Goal: Task Accomplishment & Management: Manage account settings

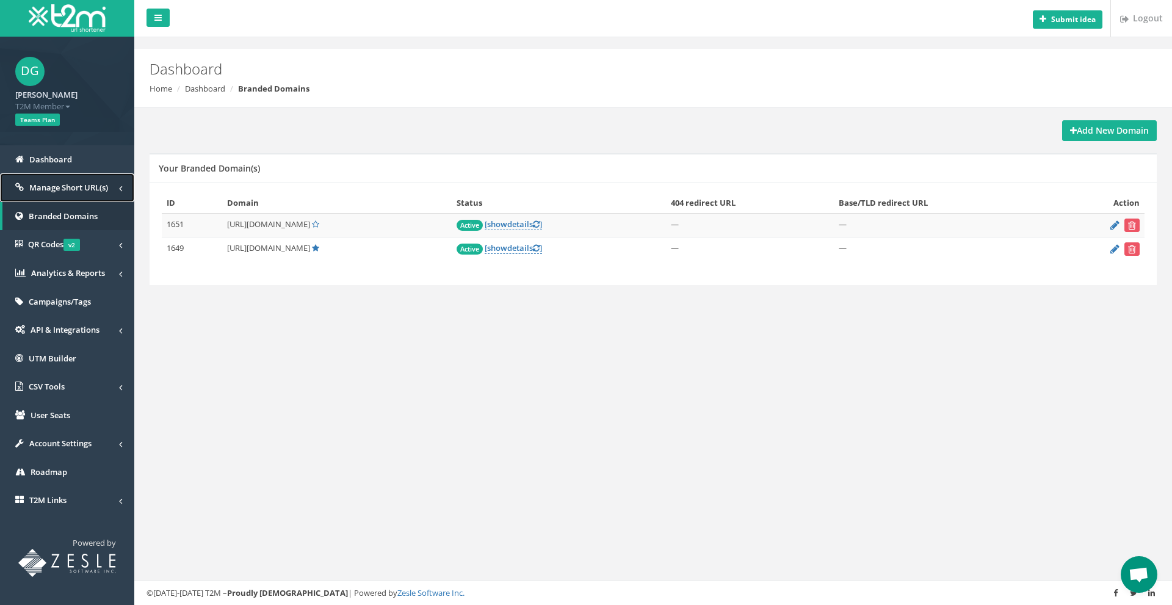
click at [56, 186] on span "Manage Short URL(s)" at bounding box center [68, 187] width 79 height 11
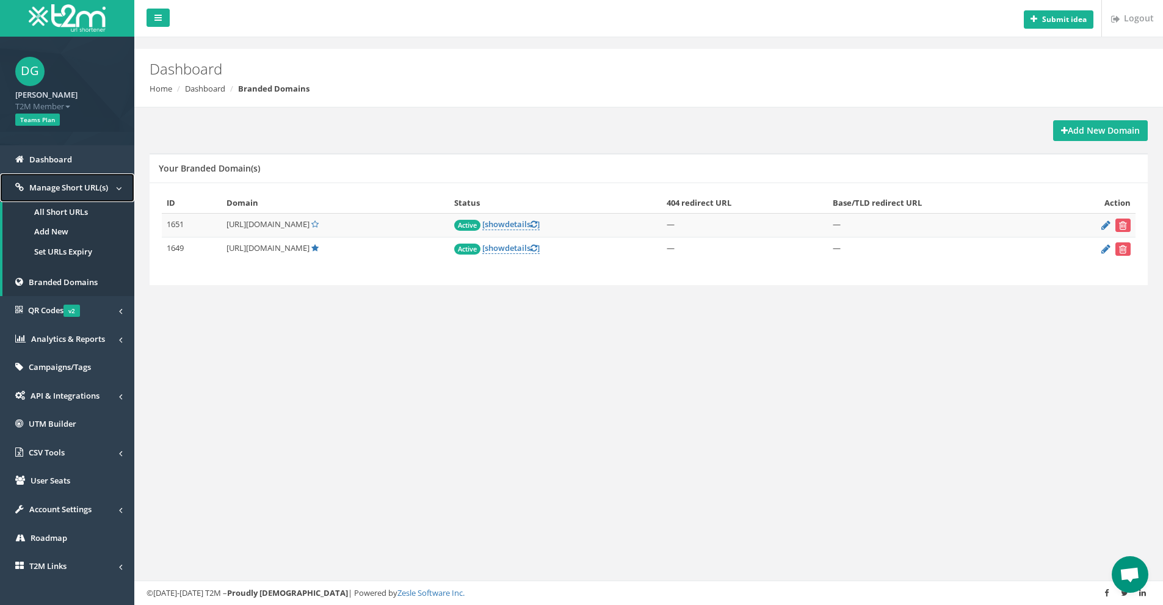
click at [54, 190] on span "Manage Short URL(s)" at bounding box center [68, 187] width 79 height 11
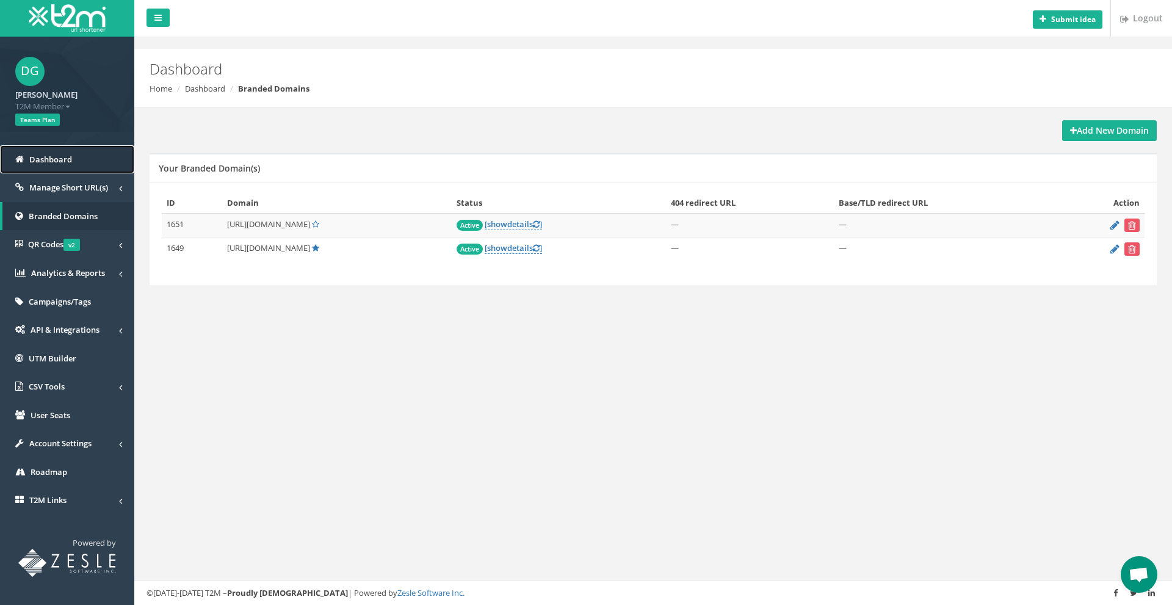
click at [40, 159] on span "Dashboard" at bounding box center [50, 159] width 43 height 11
drag, startPoint x: 227, startPoint y: 249, endPoint x: 324, endPoint y: 252, distance: 97.1
click at [310, 252] on span "[URL][DOMAIN_NAME]" at bounding box center [268, 247] width 83 height 11
copy span "[URL][DOMAIN_NAME]"
click at [82, 186] on span "Manage Short URL(s)" at bounding box center [68, 187] width 79 height 11
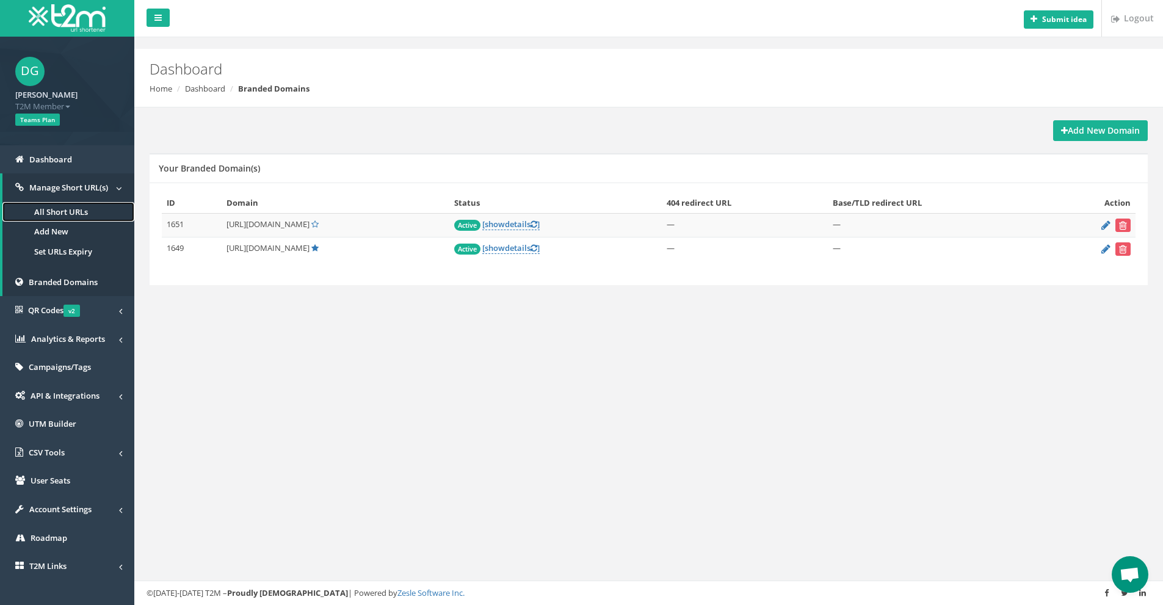
click at [70, 209] on link "All Short URLs" at bounding box center [68, 212] width 132 height 20
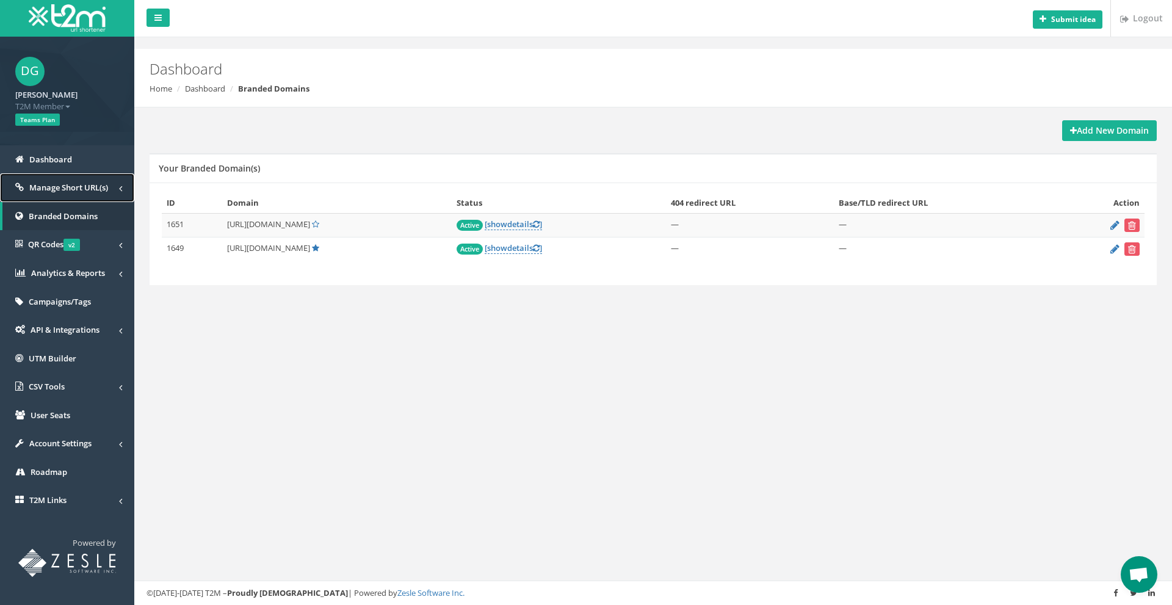
click at [65, 185] on span "Manage Short URL(s)" at bounding box center [68, 187] width 79 height 11
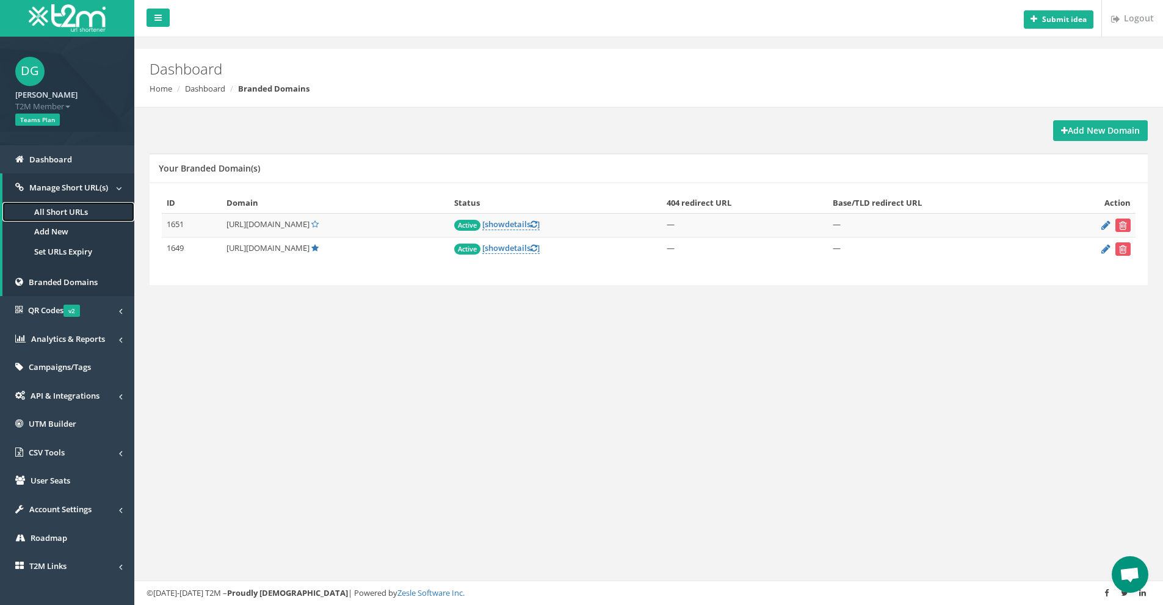
click at [62, 208] on link "All Short URLs" at bounding box center [68, 212] width 132 height 20
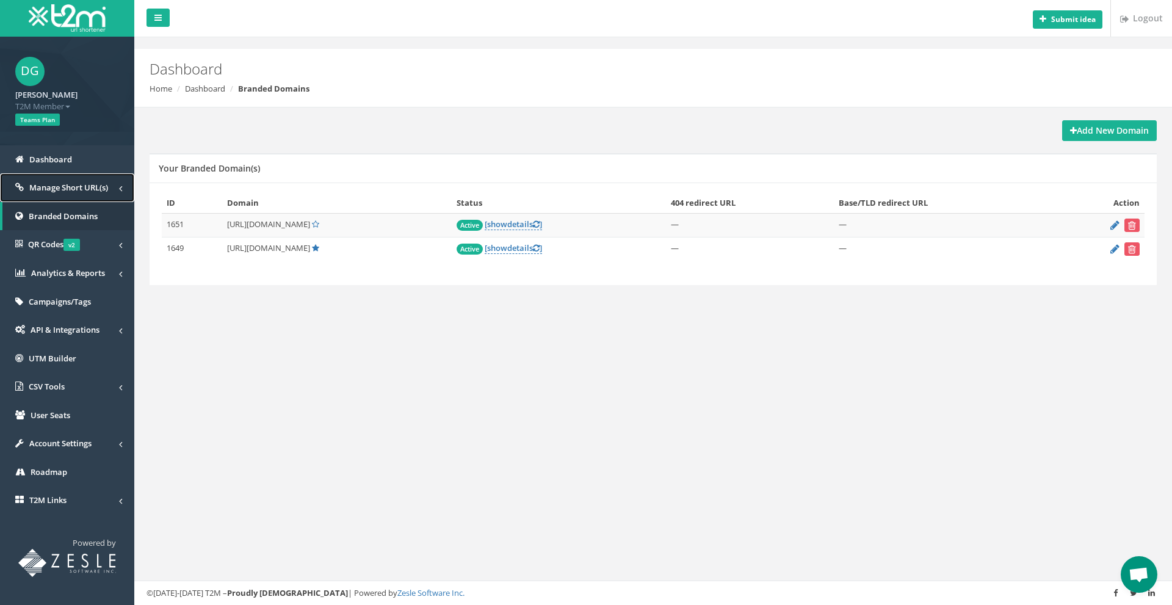
click at [76, 191] on span "Manage Short URL(s)" at bounding box center [68, 187] width 79 height 11
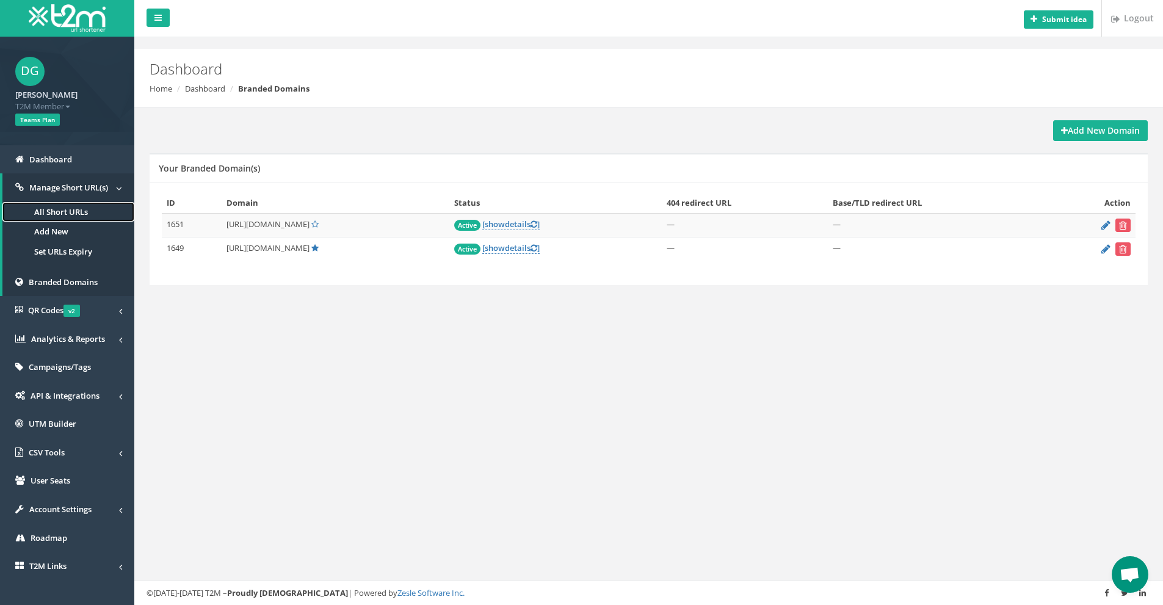
click at [60, 209] on link "All Short URLs" at bounding box center [68, 212] width 132 height 20
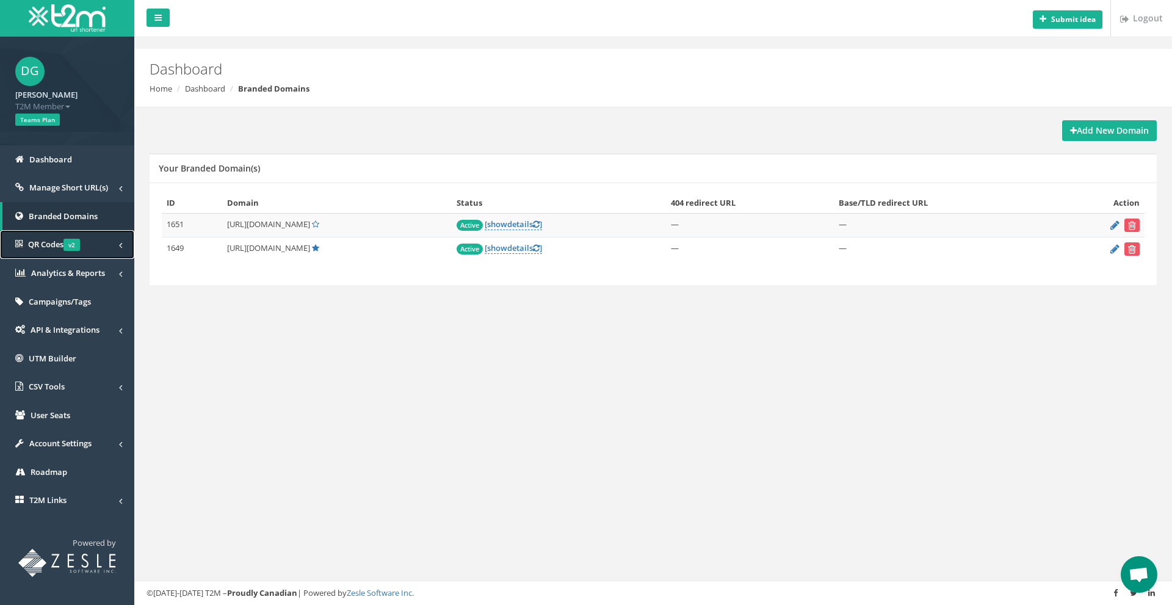
click at [35, 247] on span "QR Codes v2" at bounding box center [54, 244] width 52 height 11
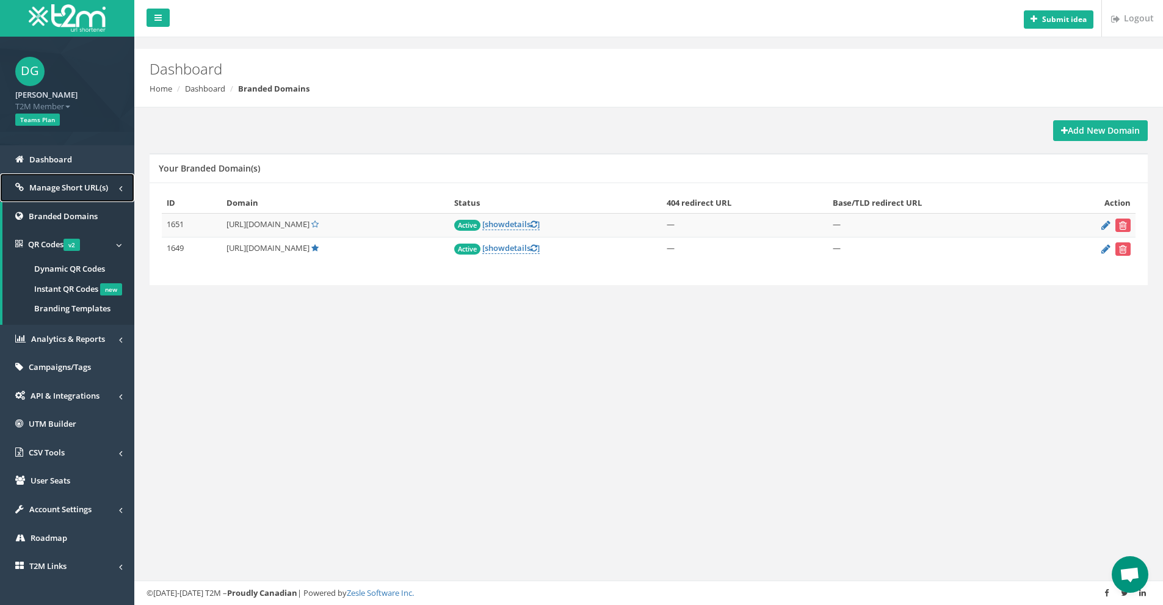
click at [42, 187] on span "Manage Short URL(s)" at bounding box center [68, 187] width 79 height 11
click at [43, 164] on span "Dashboard" at bounding box center [50, 159] width 43 height 11
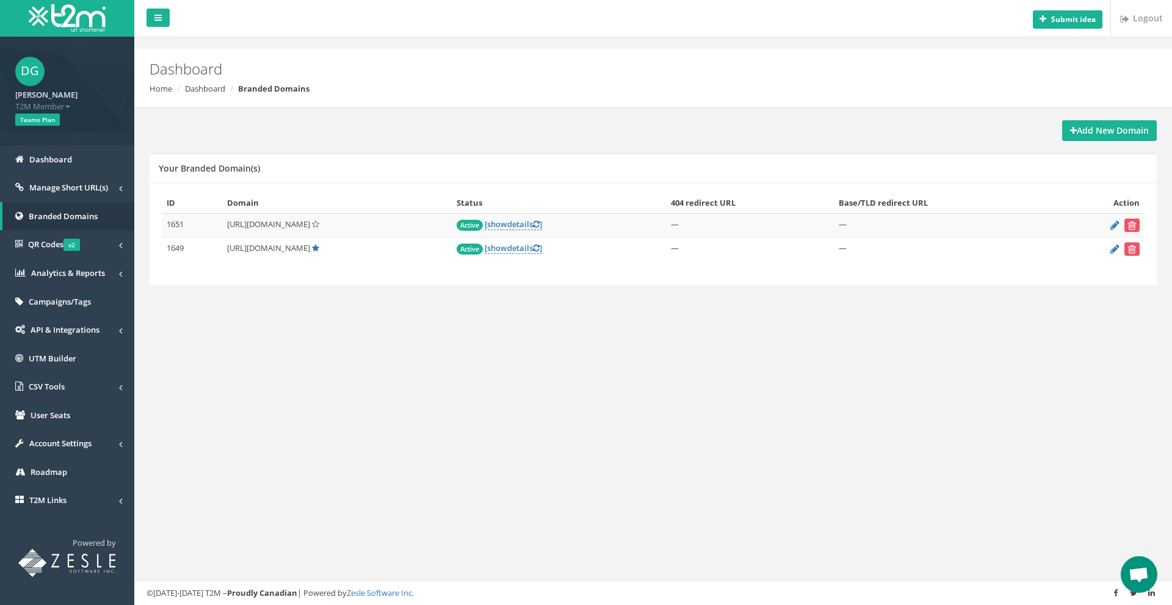
click at [1156, 463] on div "Submit idea Logout Dashboard Home Dashboard Branded Domains Add New Domain Your…" at bounding box center [653, 302] width 1038 height 605
click at [49, 180] on link "Manage Short URL(s)" at bounding box center [67, 187] width 134 height 29
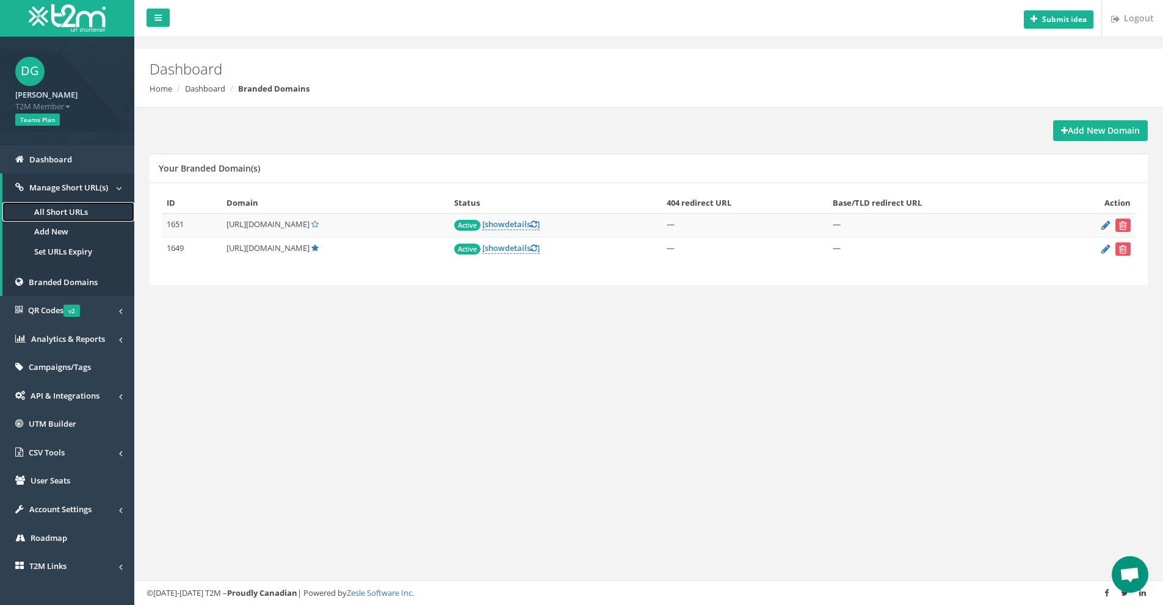
click at [59, 217] on link "All Short URLs" at bounding box center [68, 212] width 132 height 20
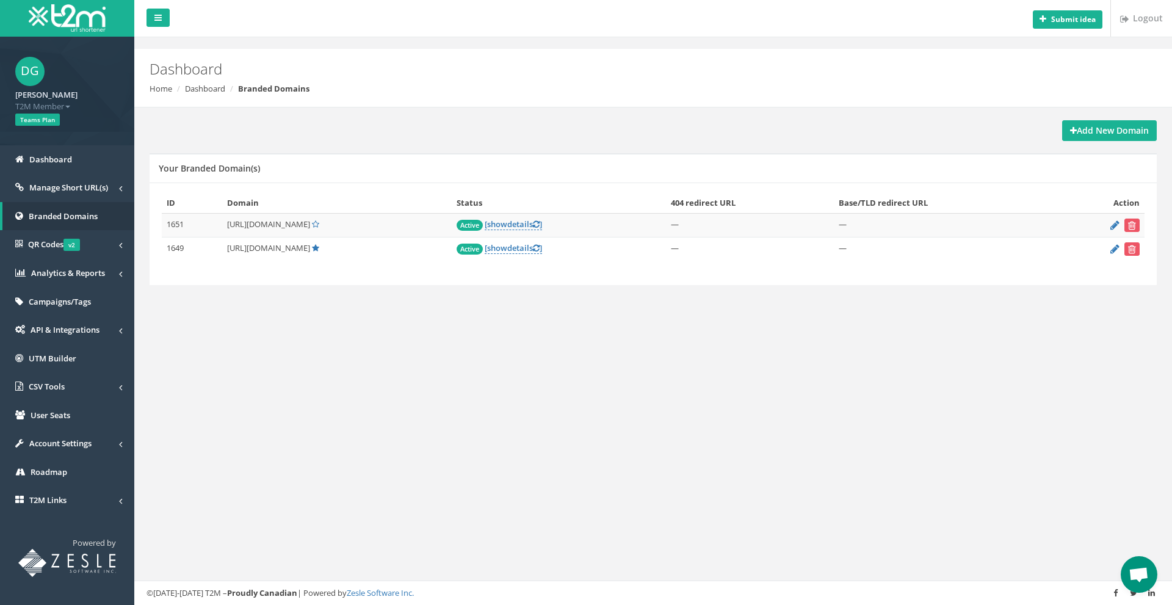
click at [495, 474] on div "Submit idea Logout Dashboard Home Dashboard Branded Domains Add New Domain Your…" at bounding box center [653, 302] width 1038 height 605
click at [74, 156] on link "Dashboard" at bounding box center [67, 159] width 134 height 29
click at [394, 304] on div "Add New Domain Your Branded Domain(s) ID Domain Status 404 redirect URL Base/TL…" at bounding box center [653, 216] width 1020 height 218
click at [183, 249] on td "1649" at bounding box center [192, 249] width 60 height 24
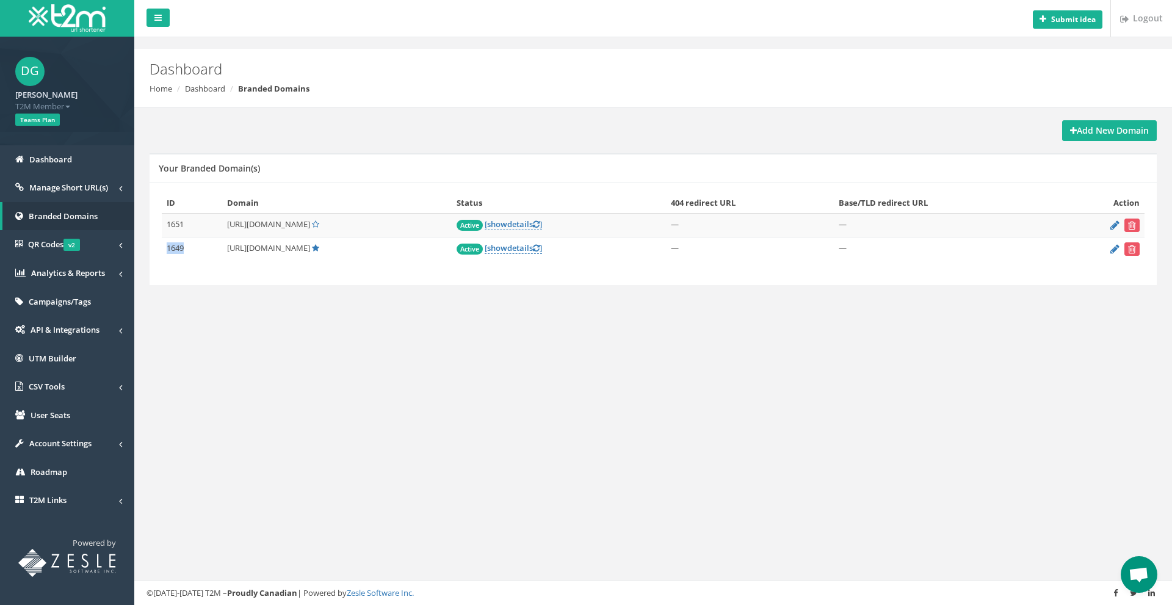
copy td "1649"
click at [71, 180] on link "Manage Short URL(s)" at bounding box center [67, 187] width 134 height 29
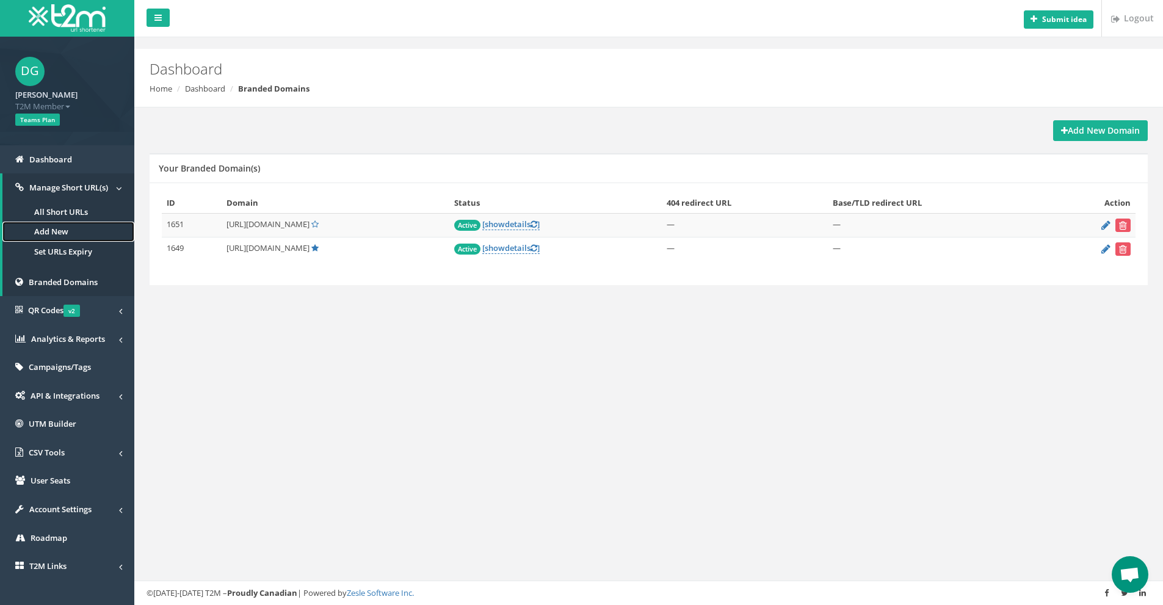
click at [62, 230] on link "Add New" at bounding box center [68, 232] width 132 height 20
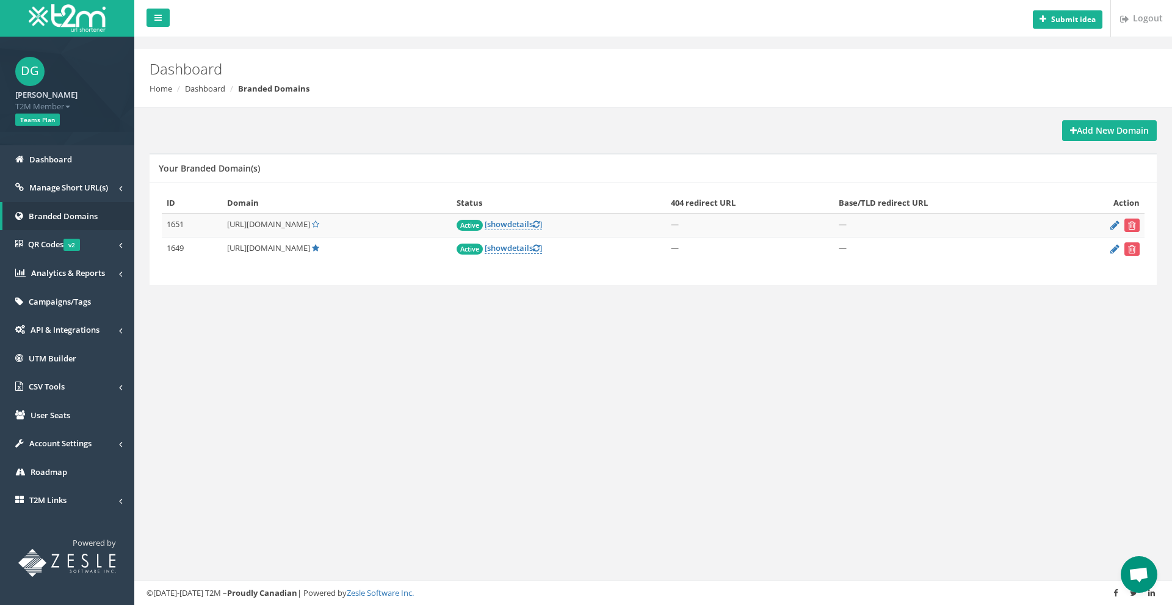
click at [955, 466] on div "Submit idea Logout Dashboard Home Dashboard Branded Domains Add New Domain Your…" at bounding box center [653, 302] width 1038 height 605
click at [92, 278] on span "Analytics & Reports" at bounding box center [68, 272] width 74 height 11
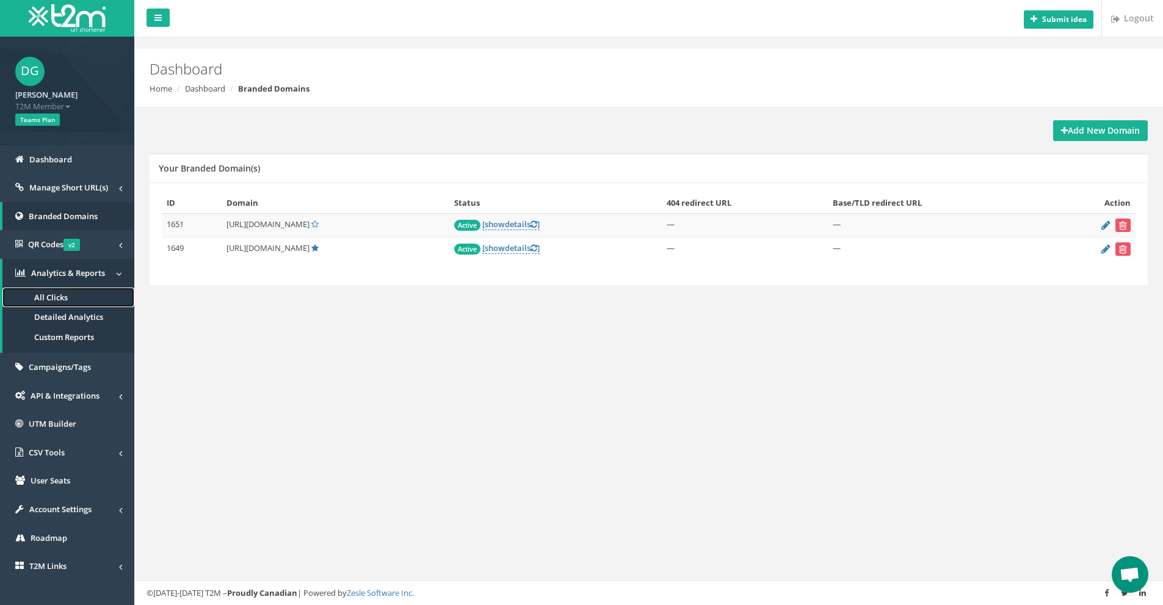
click at [60, 299] on span "All Clicks" at bounding box center [51, 297] width 34 height 11
